Goal: Share content

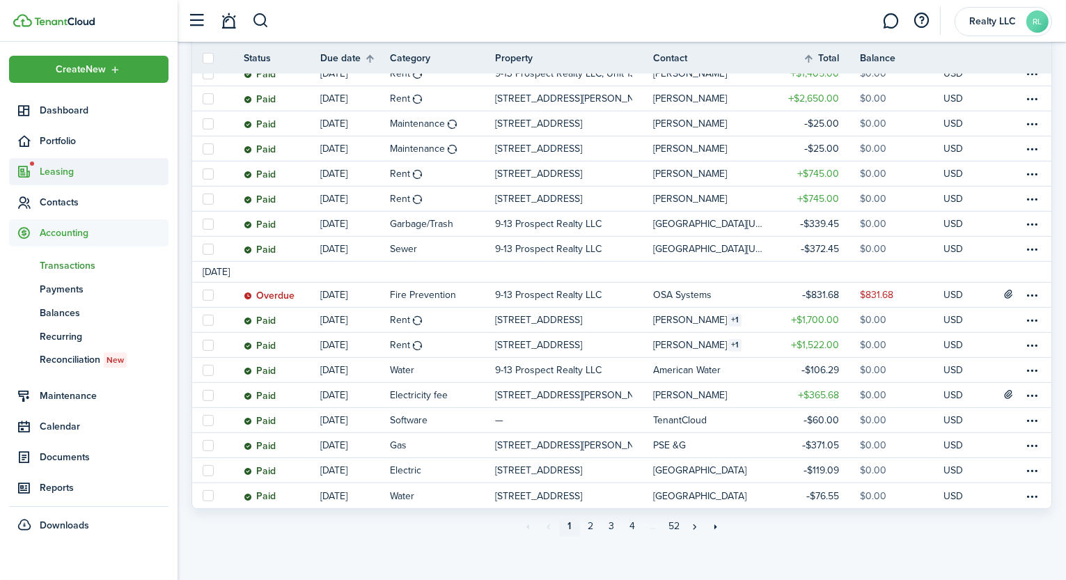
click at [78, 177] on span "Leasing" at bounding box center [104, 171] width 129 height 15
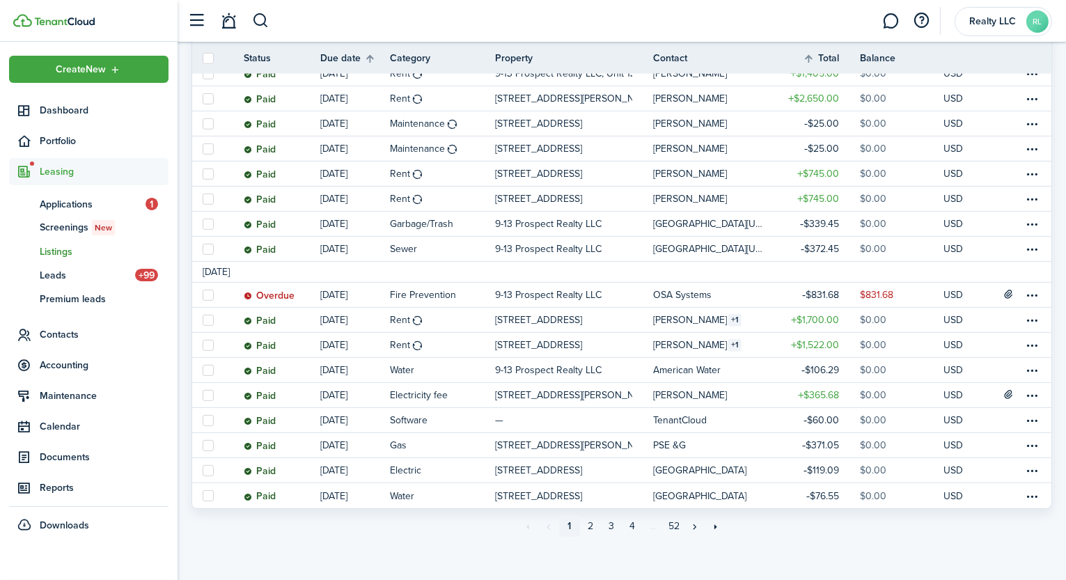
click at [71, 249] on span "Listings" at bounding box center [104, 251] width 129 height 15
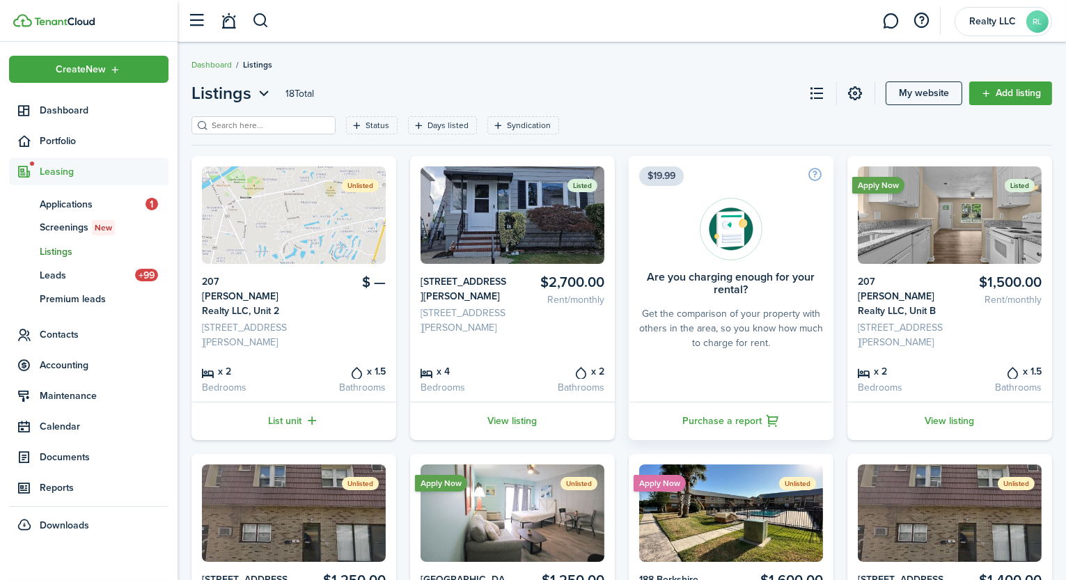
click at [966, 318] on card-listing-price "$1,500.00 Rent/monthly" at bounding box center [998, 311] width 87 height 75
click at [957, 420] on link "View listing" at bounding box center [950, 421] width 205 height 38
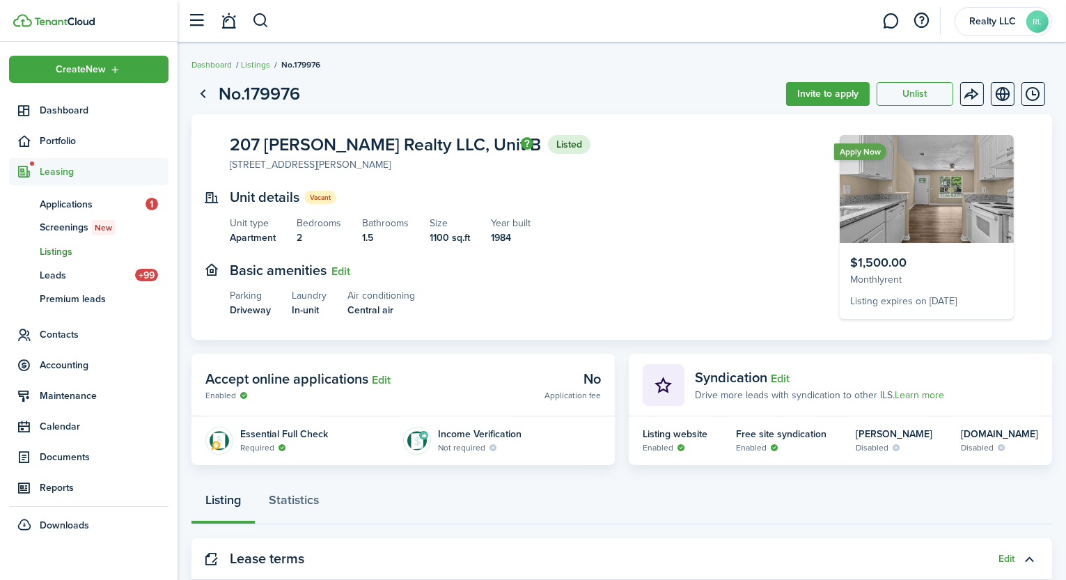
click at [279, 446] on icon at bounding box center [282, 448] width 9 height 8
click at [981, 94] on menu-btn-icon "Open menu" at bounding box center [972, 94] width 24 height 24
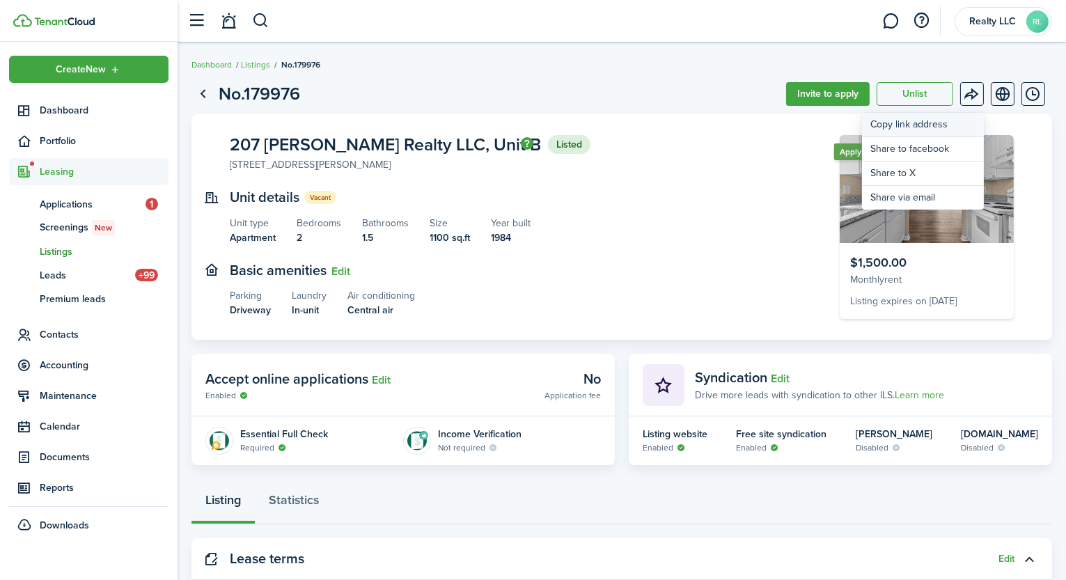
click at [949, 127] on button "Copy link address" at bounding box center [923, 125] width 122 height 24
